Goal: Transaction & Acquisition: Book appointment/travel/reservation

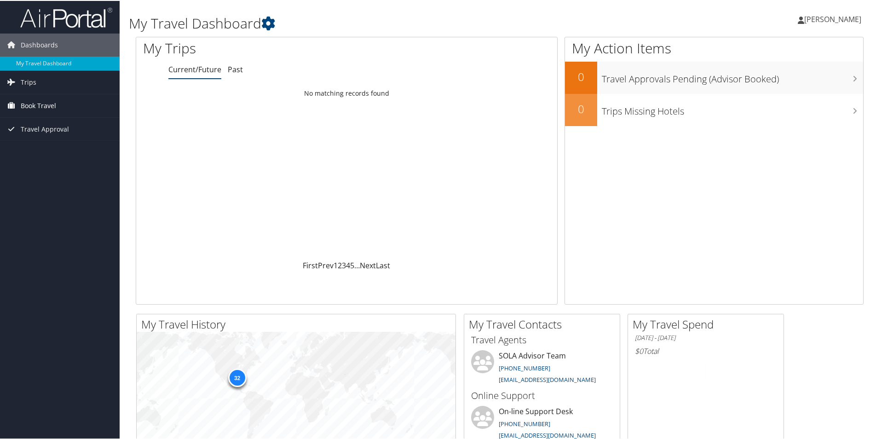
click at [37, 109] on span "Book Travel" at bounding box center [38, 104] width 35 height 23
click at [47, 138] on link "Book/Manage Online Trips" at bounding box center [60, 137] width 120 height 14
click at [33, 138] on link "Book/Manage Online Trips" at bounding box center [60, 137] width 120 height 14
click at [34, 107] on span "Book Travel" at bounding box center [38, 104] width 35 height 23
click at [31, 107] on span "Book Travel" at bounding box center [38, 104] width 35 height 23
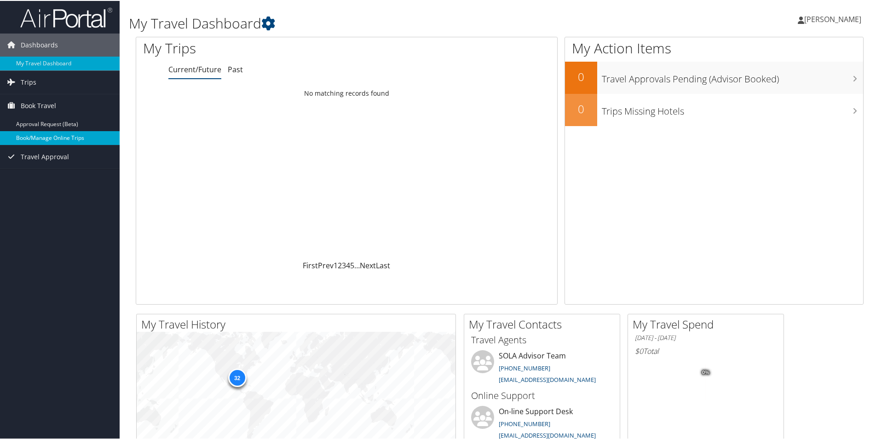
click at [32, 134] on link "Book/Manage Online Trips" at bounding box center [60, 137] width 120 height 14
click at [46, 137] on link "Book/Manage Online Trips" at bounding box center [60, 137] width 120 height 14
click at [50, 132] on link "Book/Manage Online Trips" at bounding box center [60, 137] width 120 height 14
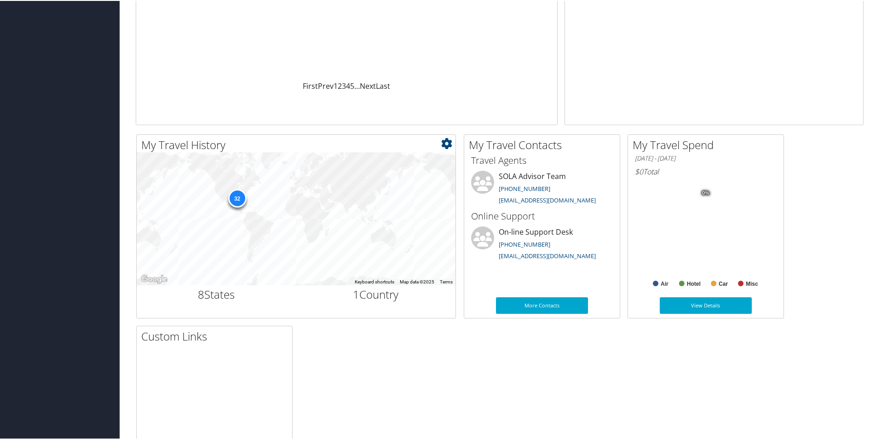
scroll to position [184, 0]
